Goal: Task Accomplishment & Management: Manage account settings

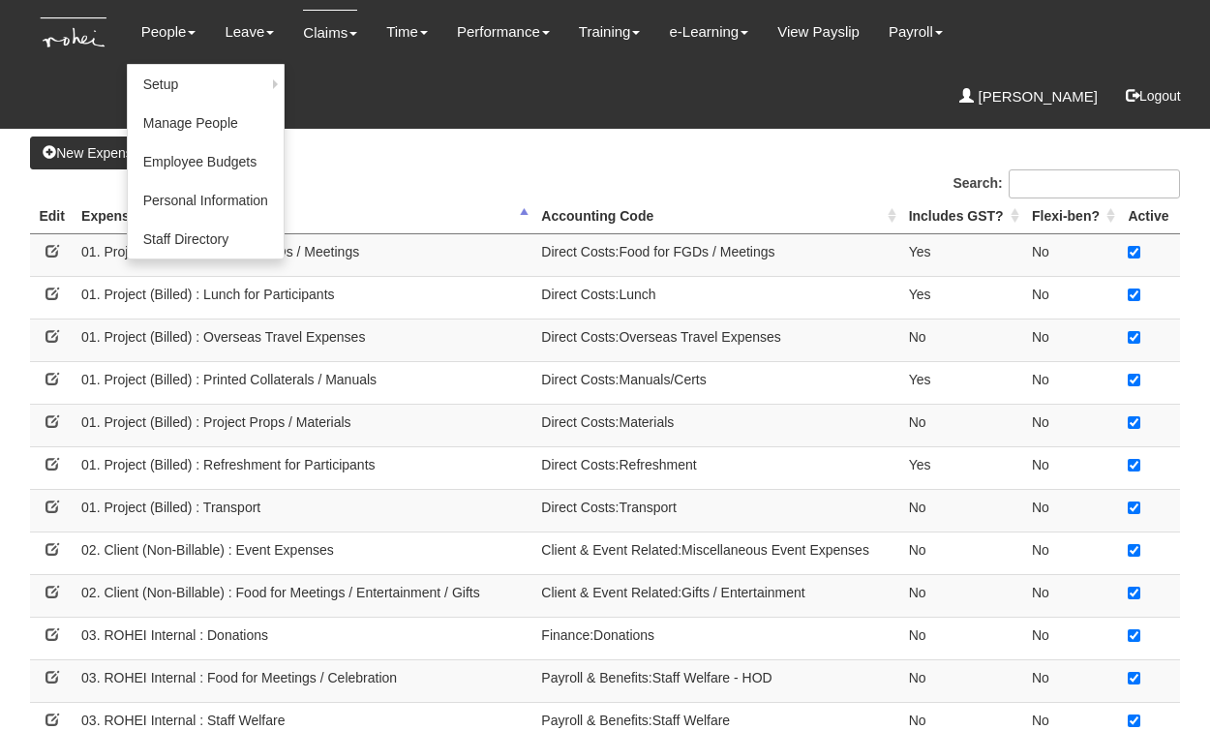
select select "50"
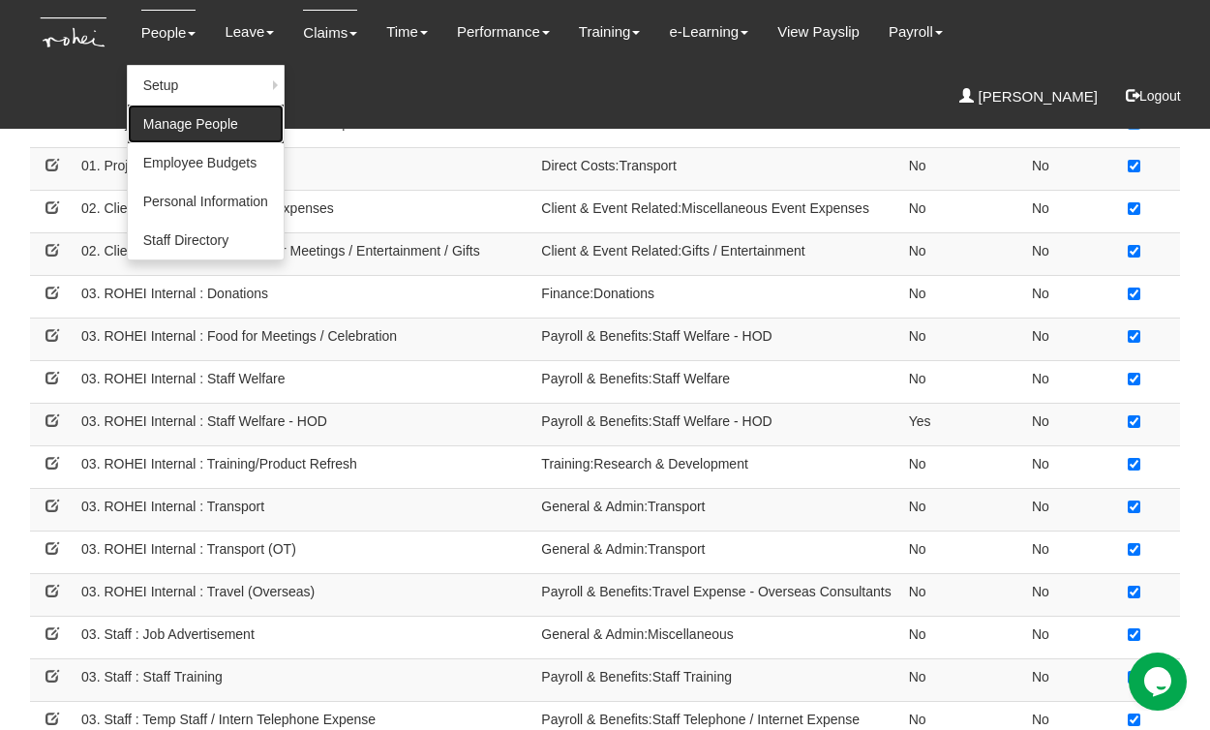
click at [173, 116] on link "Manage People" at bounding box center [206, 124] width 156 height 39
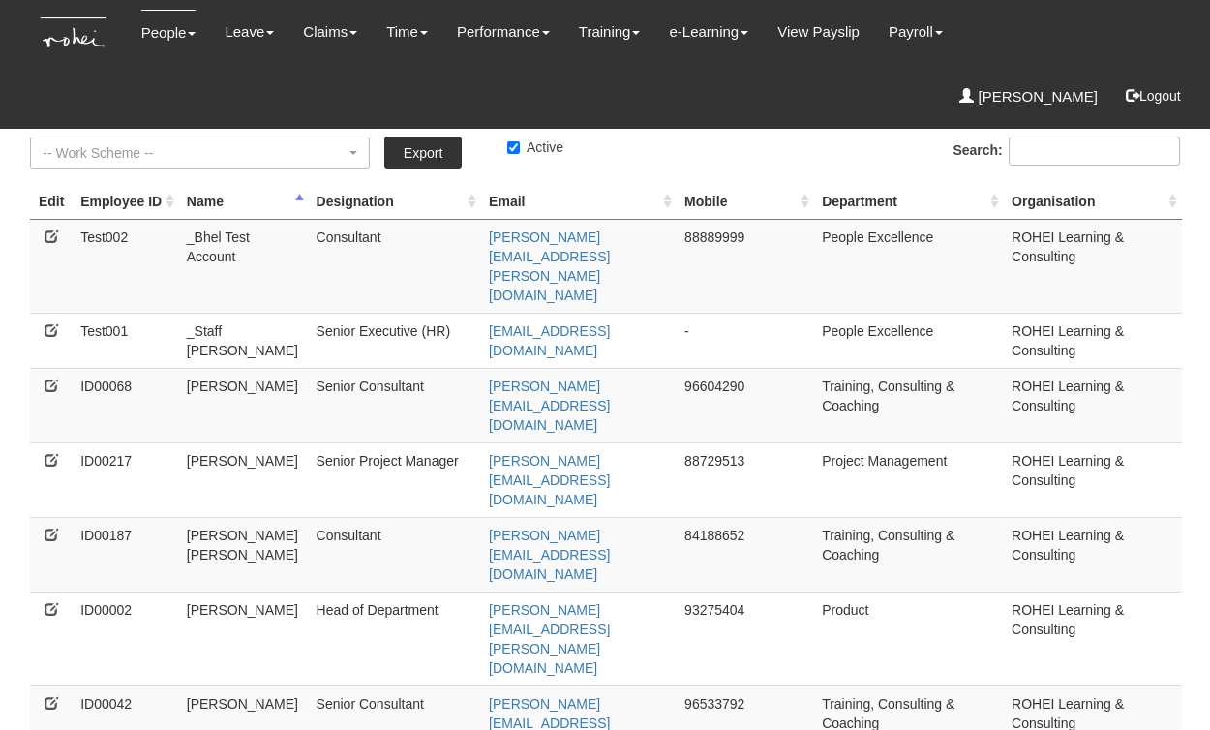
select select "50"
click at [729, 368] on td "96604290" at bounding box center [746, 405] width 138 height 75
copy td "96604290"
